Goal: Navigation & Orientation: Understand site structure

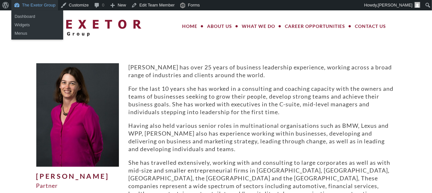
click at [38, 5] on link "The Exetor Group" at bounding box center [34, 5] width 47 height 10
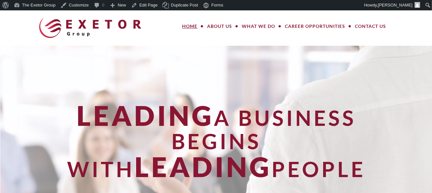
click at [20, 39] on header "MENU MENU Home About Us Meet Our Team How We Work Our Values What We Do Large P…" at bounding box center [216, 27] width 432 height 35
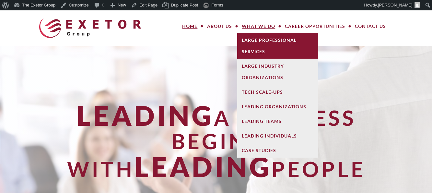
click at [264, 50] on link "Large Professional Services" at bounding box center [277, 46] width 81 height 26
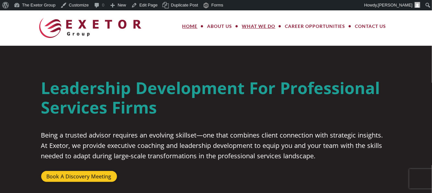
click at [185, 26] on link "Home" at bounding box center [189, 26] width 25 height 13
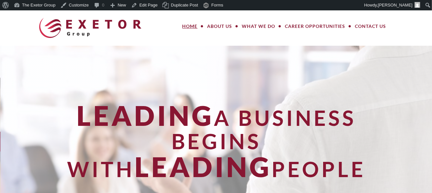
click at [33, 66] on div "Leading a Business Begins With Leading People" at bounding box center [216, 145] width 379 height 199
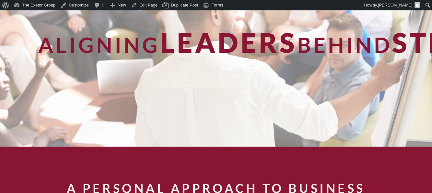
scroll to position [32, 0]
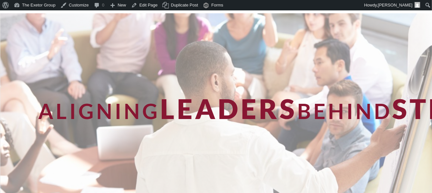
click at [25, 74] on div "Aligning Leaders Behind Strategy" at bounding box center [216, 112] width 432 height 199
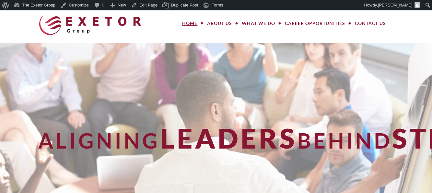
scroll to position [0, 0]
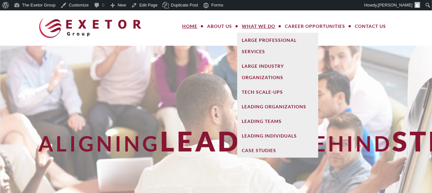
click at [267, 25] on link "What We Do" at bounding box center [258, 26] width 43 height 13
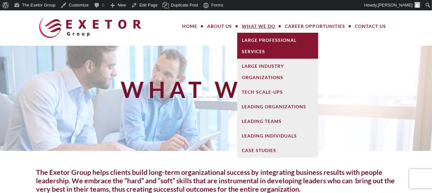
click at [261, 36] on link "Large Professional Services" at bounding box center [277, 46] width 81 height 26
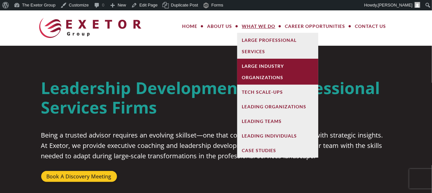
click at [255, 74] on link "Large Industry Organizations" at bounding box center [277, 72] width 81 height 26
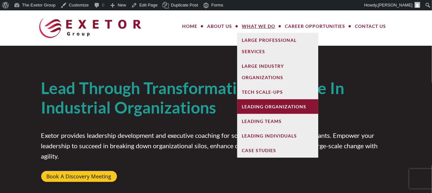
click at [261, 108] on link "Leading Organizations" at bounding box center [277, 106] width 81 height 15
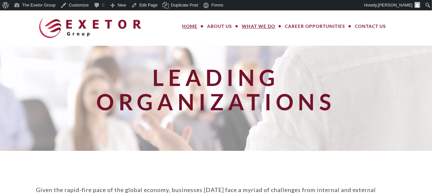
click at [189, 27] on link "Home" at bounding box center [189, 26] width 25 height 13
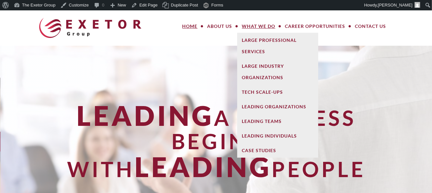
click at [251, 27] on link "What We Do" at bounding box center [258, 26] width 43 height 13
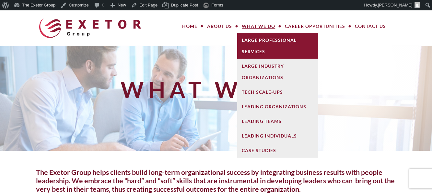
click at [255, 42] on link "Large Professional Services" at bounding box center [277, 46] width 81 height 26
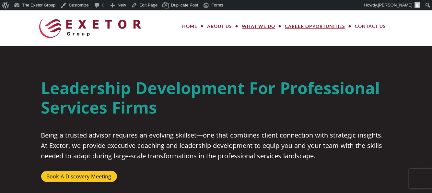
click at [330, 28] on link "Career Opportunities" at bounding box center [315, 26] width 70 height 13
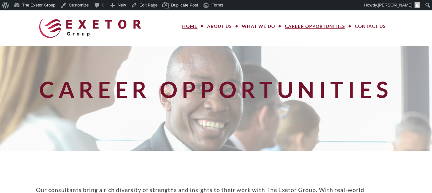
click at [187, 28] on link "Home" at bounding box center [189, 26] width 25 height 13
